Goal: Use online tool/utility: Utilize a website feature to perform a specific function

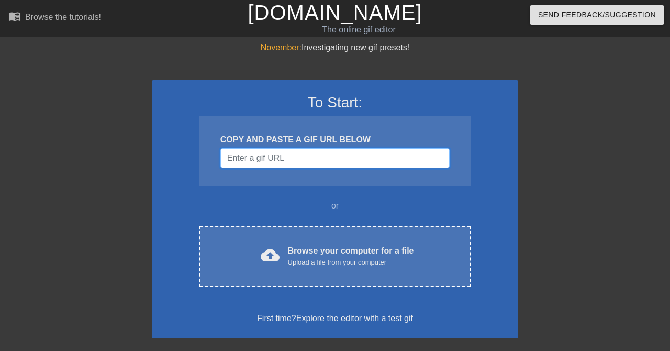
click at [261, 153] on input "Username" at bounding box center [335, 158] width 229 height 20
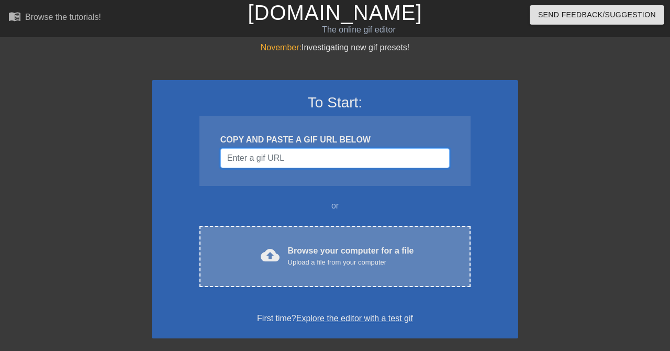
click at [295, 166] on input "Username" at bounding box center [335, 158] width 229 height 20
click at [305, 269] on div "cloud_upload Browse your computer for a file Upload a file from your computer C…" at bounding box center [335, 256] width 271 height 61
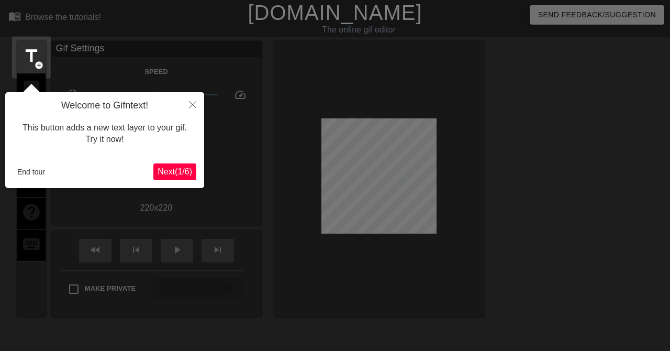
scroll to position [26, 0]
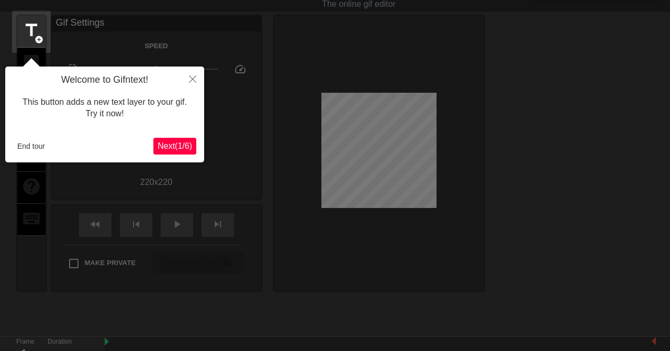
click at [173, 142] on span "Next ( 1 / 6 )" at bounding box center [175, 145] width 35 height 9
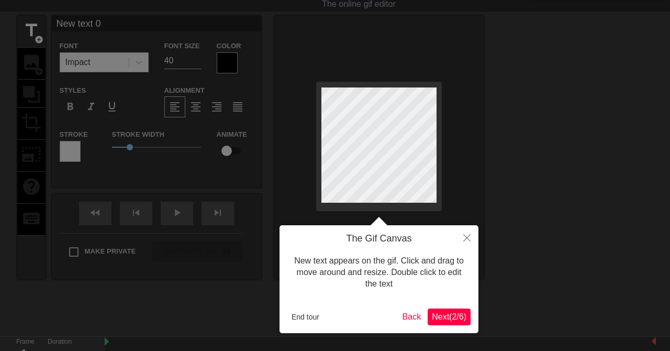
scroll to position [0, 0]
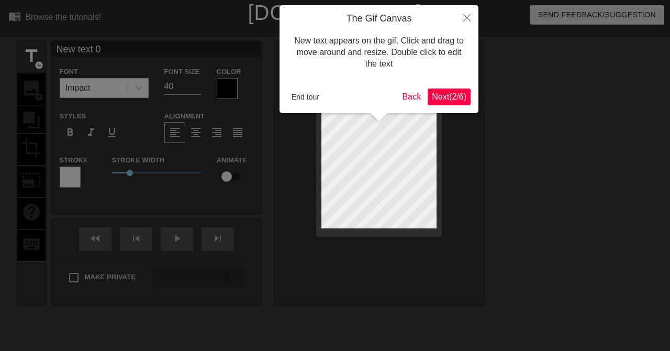
click at [178, 142] on div at bounding box center [335, 209] width 670 height 418
click at [460, 81] on div "The Gif Canvas New text appears on the gif. Click and drag to move around and r…" at bounding box center [379, 59] width 199 height 108
click at [451, 91] on button "Next ( 2 / 6 )" at bounding box center [449, 97] width 43 height 17
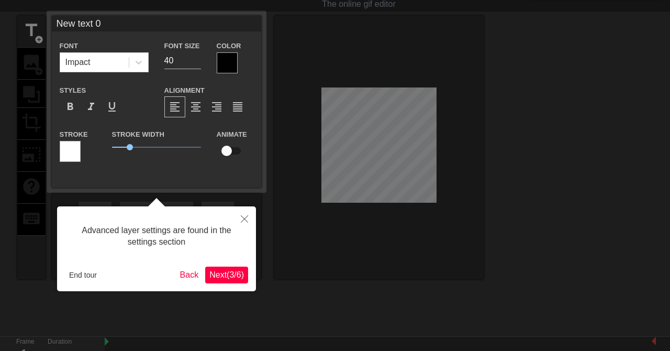
click at [223, 290] on div "Advanced layer settings are found in the settings section End tour Back Next ( …" at bounding box center [156, 248] width 199 height 85
click at [235, 273] on span "Next ( 3 / 6 )" at bounding box center [227, 274] width 35 height 9
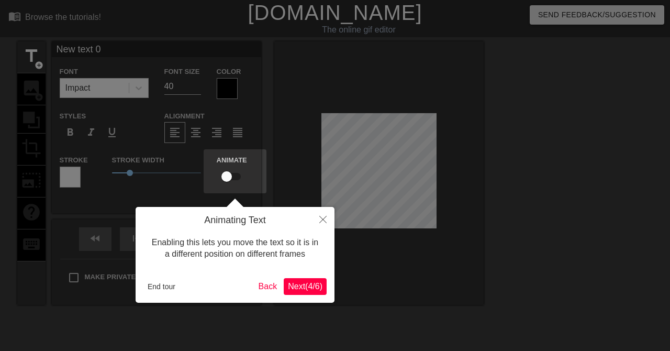
click at [305, 285] on span "Next ( 4 / 6 )" at bounding box center [305, 286] width 35 height 9
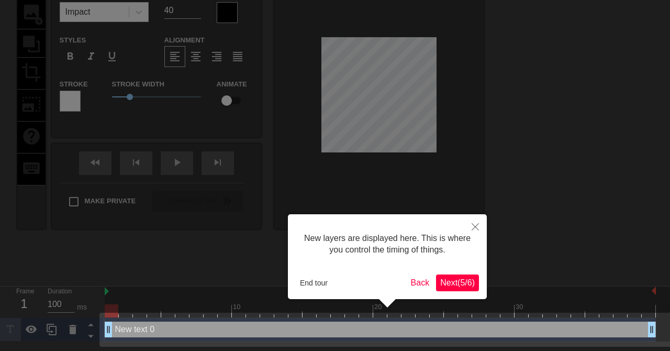
click at [460, 287] on span "Next ( 5 / 6 )" at bounding box center [457, 282] width 35 height 9
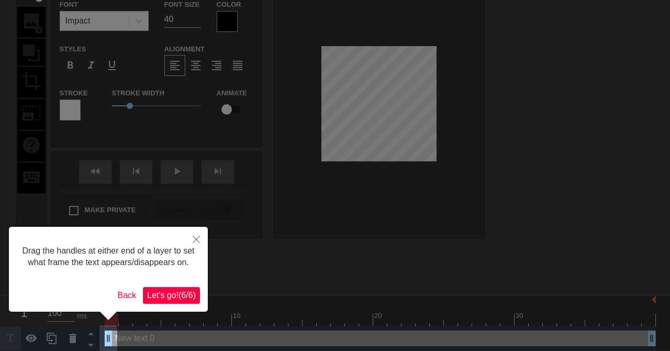
scroll to position [72, 0]
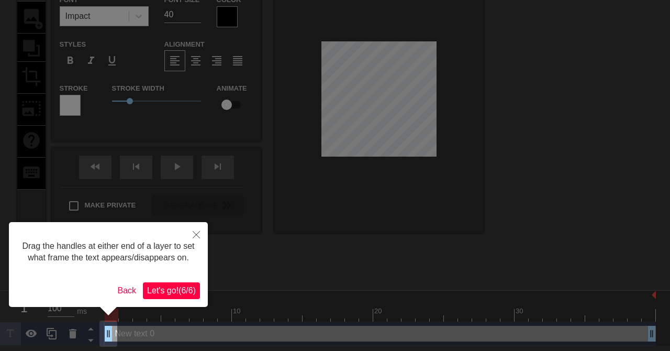
click at [172, 291] on span "Let's go! ( 6 / 6 )" at bounding box center [171, 290] width 49 height 9
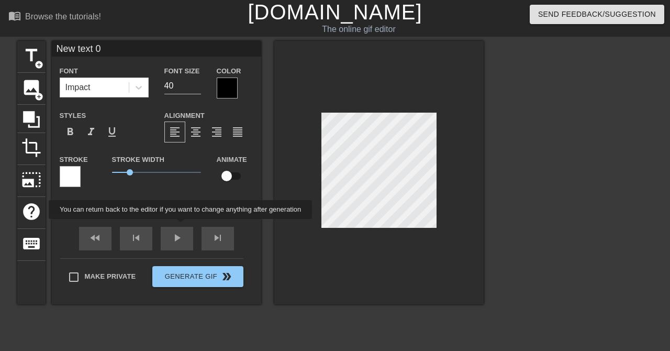
scroll to position [0, 0]
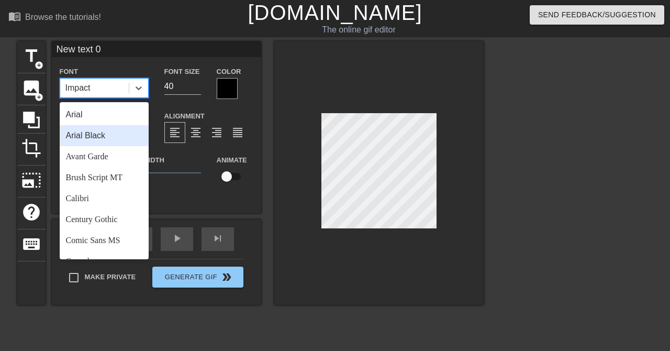
click at [90, 135] on div "Arial Black" at bounding box center [104, 135] width 89 height 21
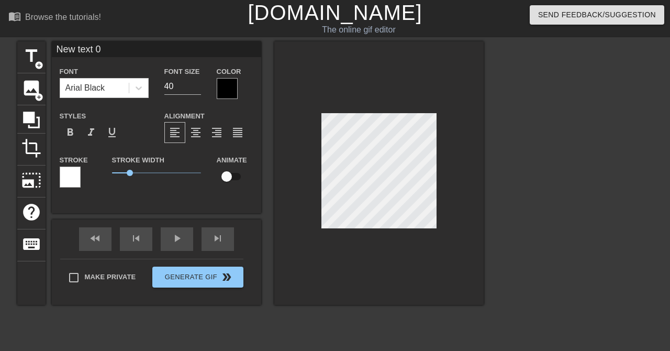
click at [134, 54] on input "New text 0" at bounding box center [157, 49] width 210 height 16
type input "N"
type input "Golden sigma revival October 40th at 3:90 am"
click at [182, 90] on input "40" at bounding box center [182, 86] width 37 height 17
type input "4"
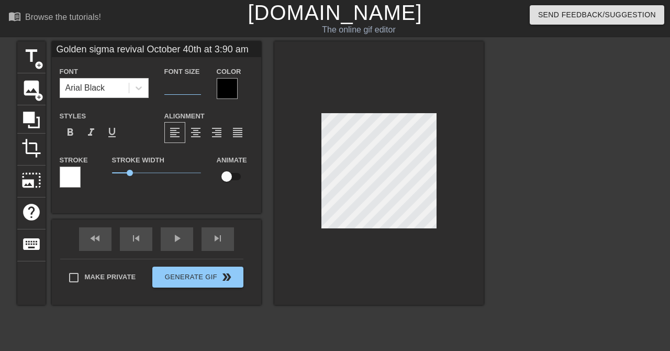
type input "9"
click at [70, 182] on div at bounding box center [70, 177] width 21 height 21
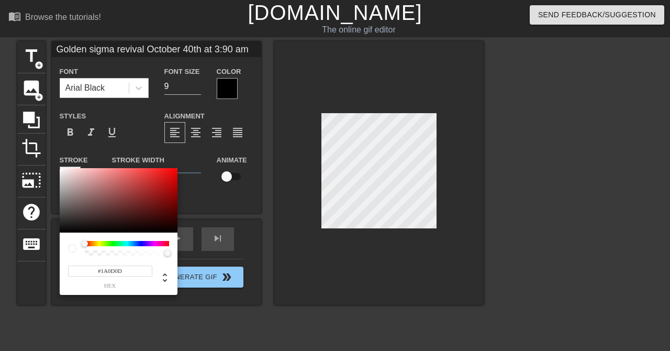
type input "#000000"
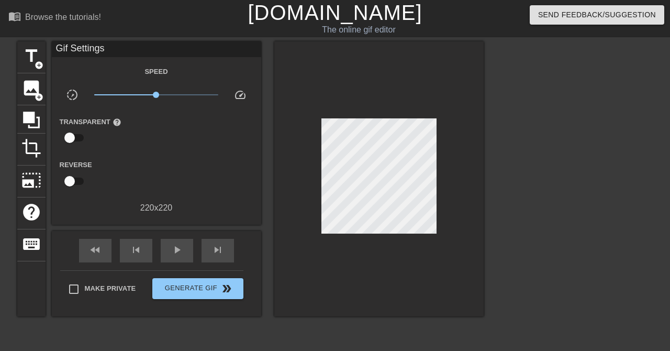
click at [202, 97] on span "x1.00" at bounding box center [156, 95] width 124 height 13
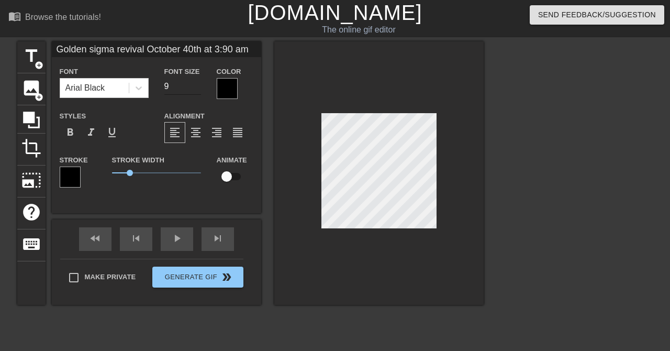
click at [194, 84] on input "9" at bounding box center [182, 86] width 37 height 17
type input "10"
click at [311, 174] on div at bounding box center [379, 172] width 210 height 263
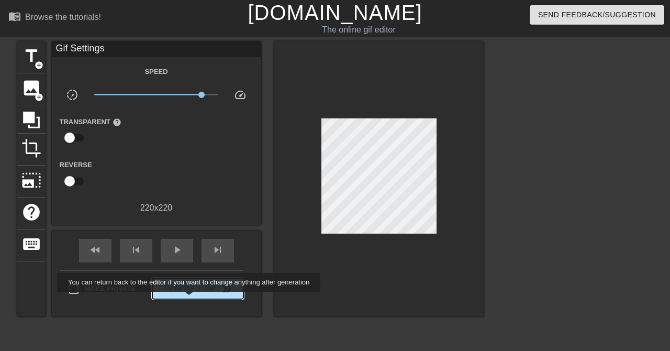
click at [187, 289] on span "Generate Gif double_arrow" at bounding box center [198, 288] width 82 height 13
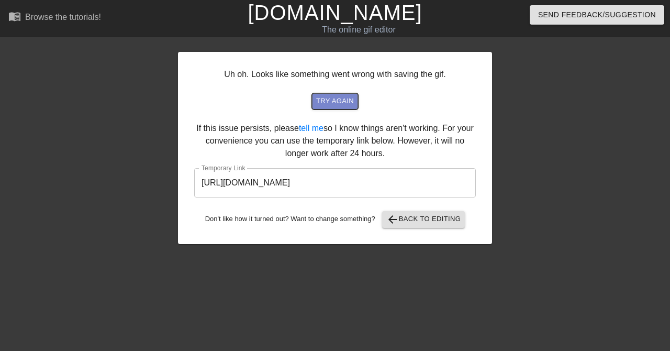
click at [339, 100] on span "try again" at bounding box center [335, 101] width 38 height 12
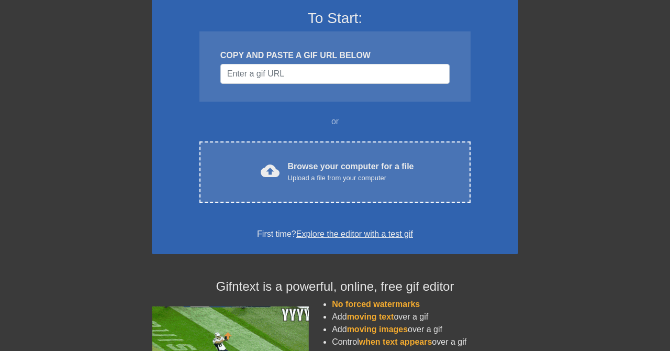
scroll to position [84, 0]
